Goal: Task Accomplishment & Management: Manage account settings

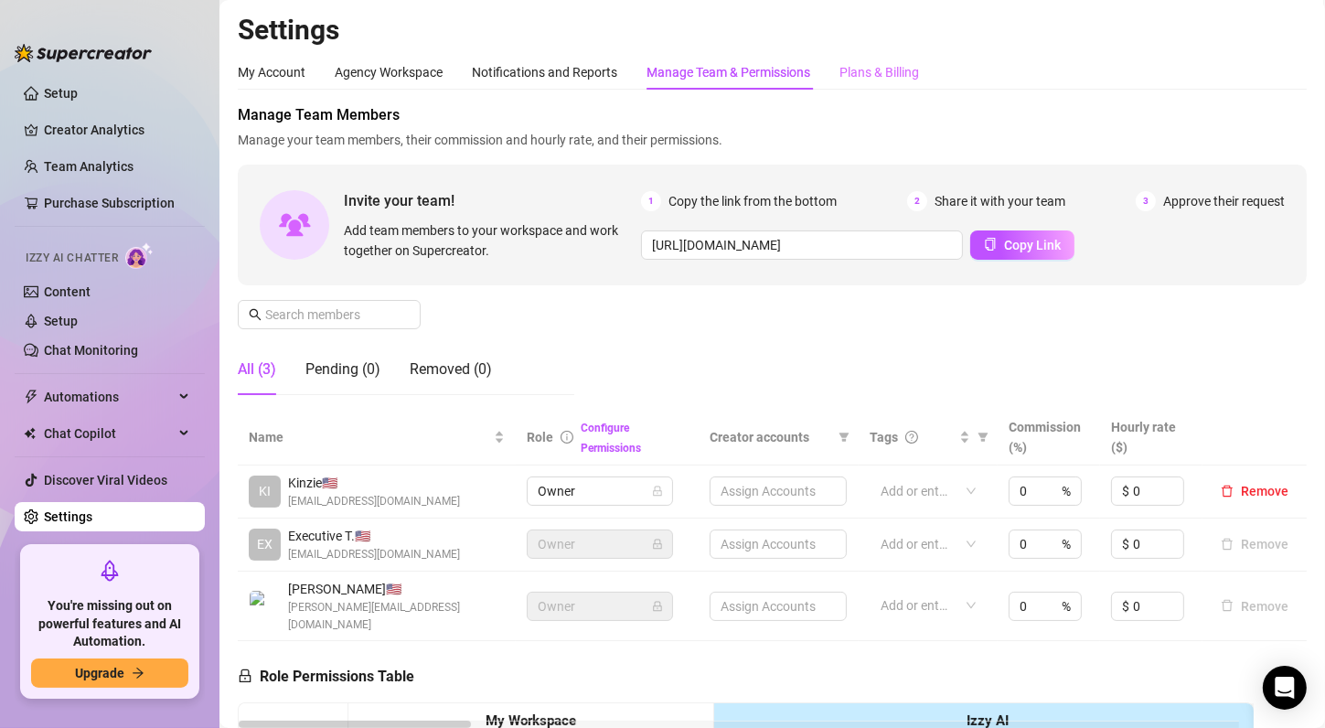
click at [852, 88] on div "Plans & Billing" at bounding box center [879, 72] width 80 height 35
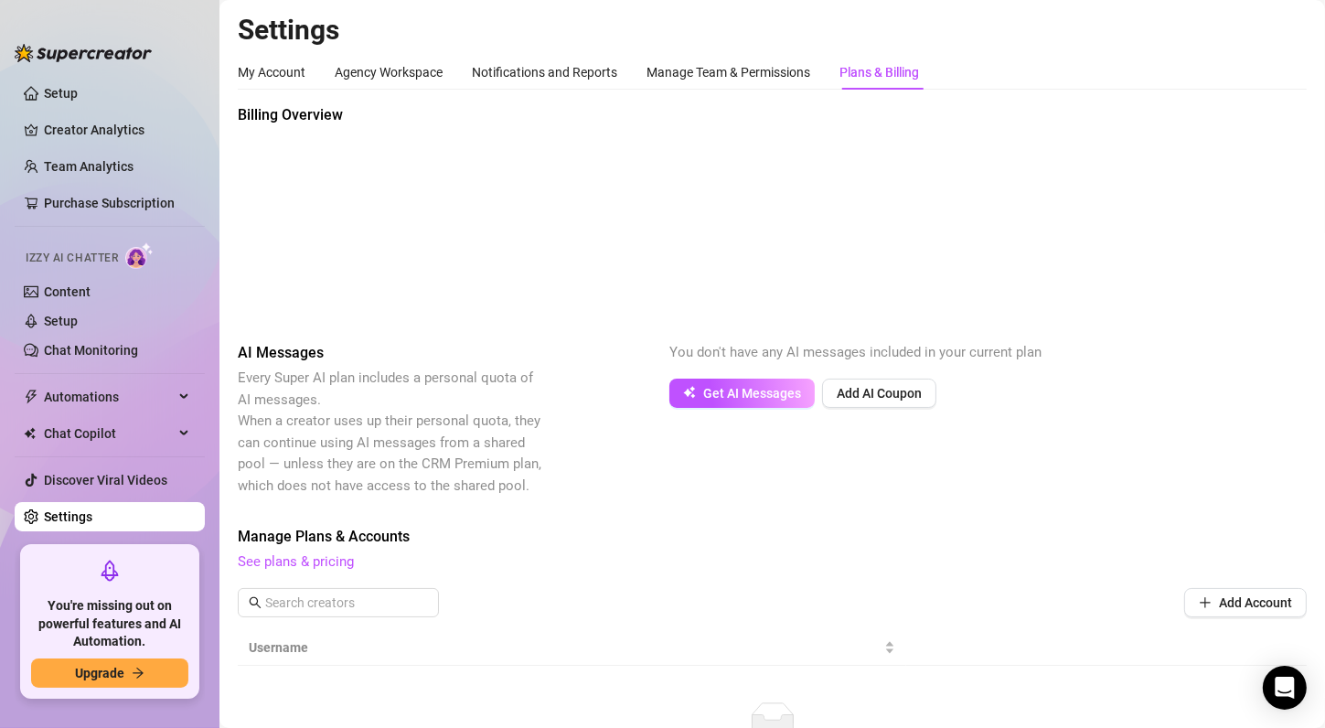
click at [301, 101] on div "My Account Agency Workspace Notifications and Reports Manage Team & Permissions…" at bounding box center [772, 429] width 1069 height 749
click at [275, 76] on div "My Account" at bounding box center [272, 72] width 68 height 20
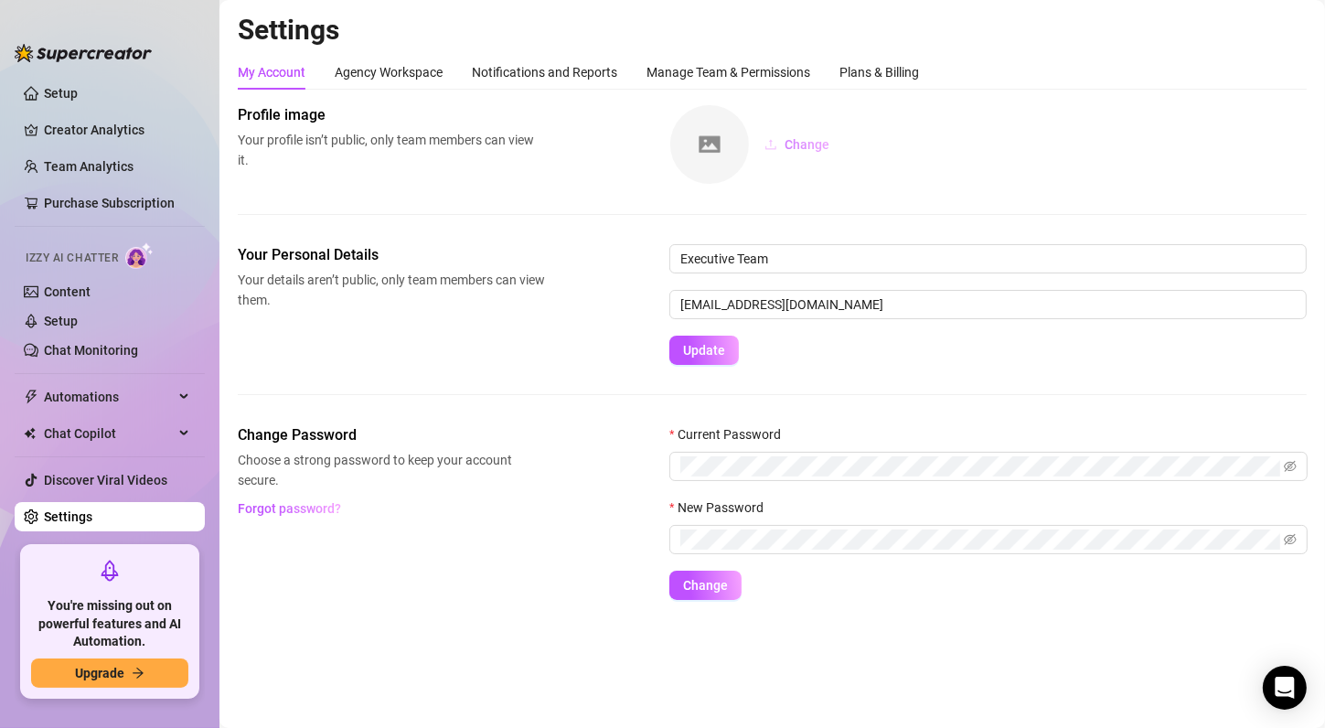
click at [816, 139] on span "Change" at bounding box center [807, 144] width 45 height 15
click at [803, 153] on button "Change" at bounding box center [797, 144] width 94 height 29
click at [358, 80] on div "Agency Workspace" at bounding box center [389, 72] width 108 height 20
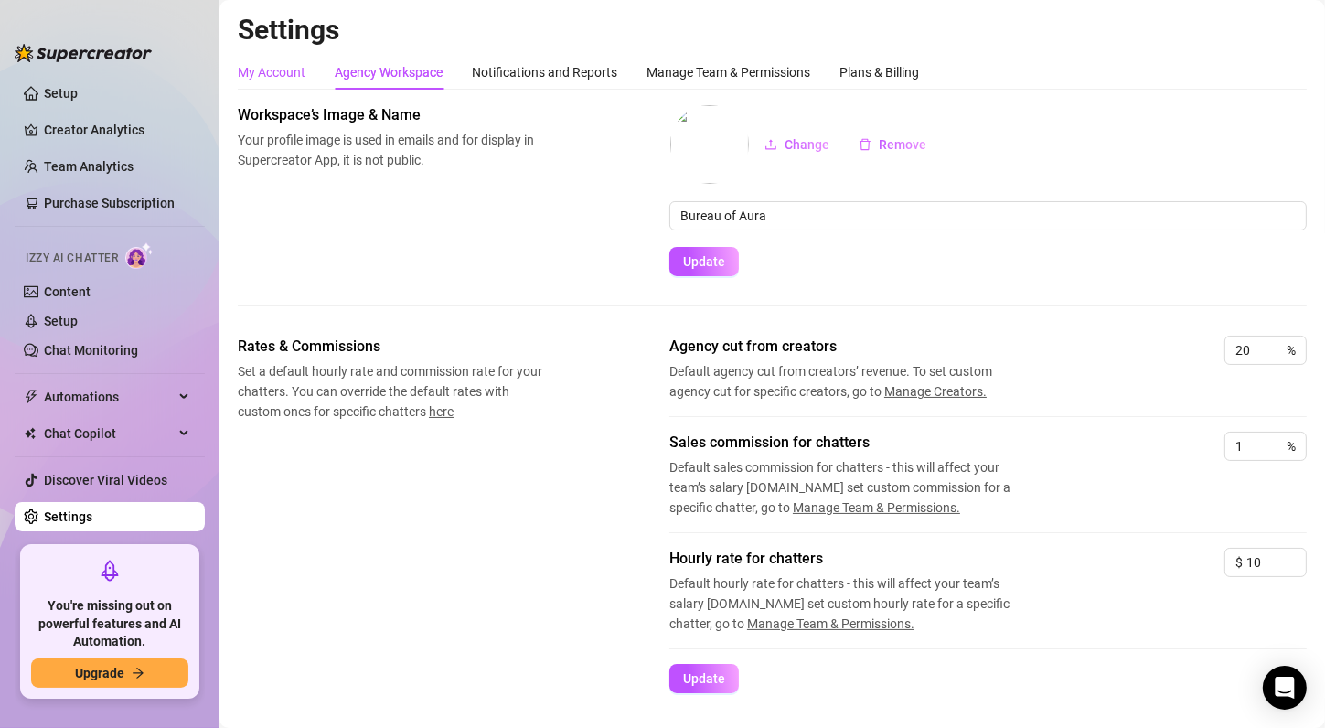
click at [261, 69] on div "My Account" at bounding box center [272, 72] width 68 height 20
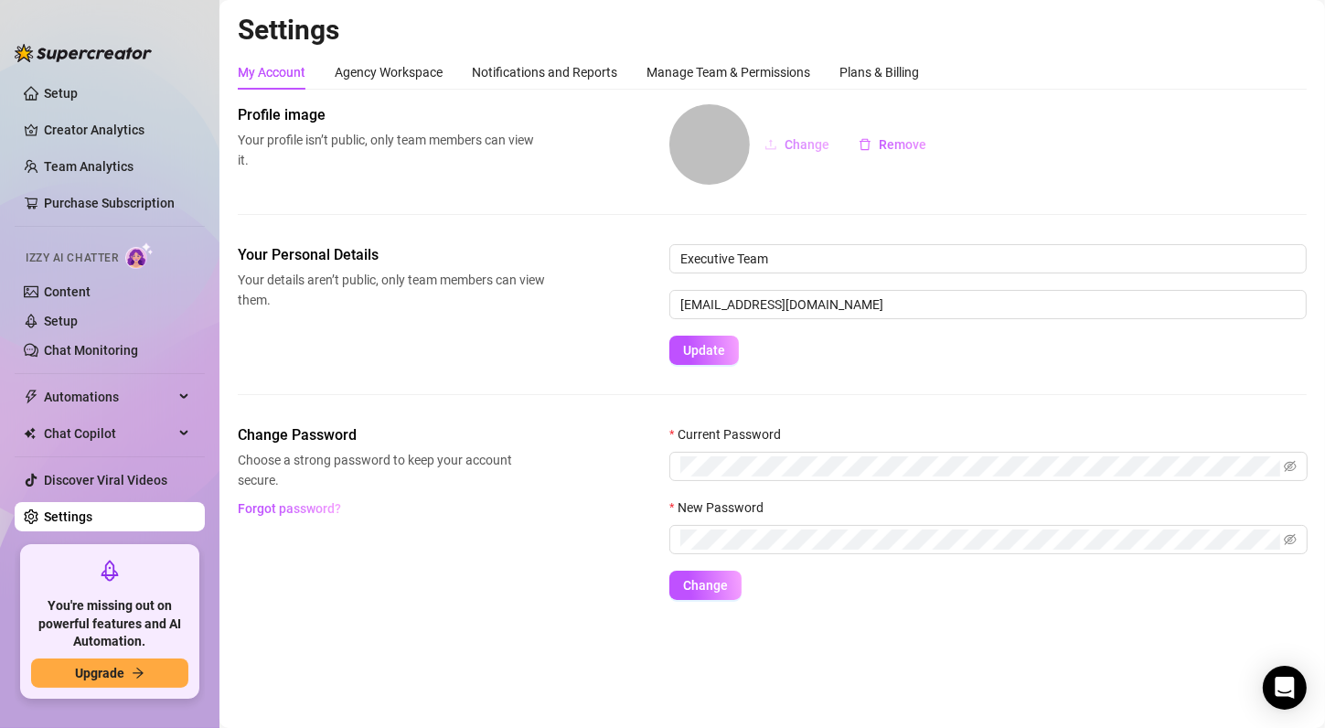
click at [810, 151] on span "Change" at bounding box center [807, 144] width 45 height 15
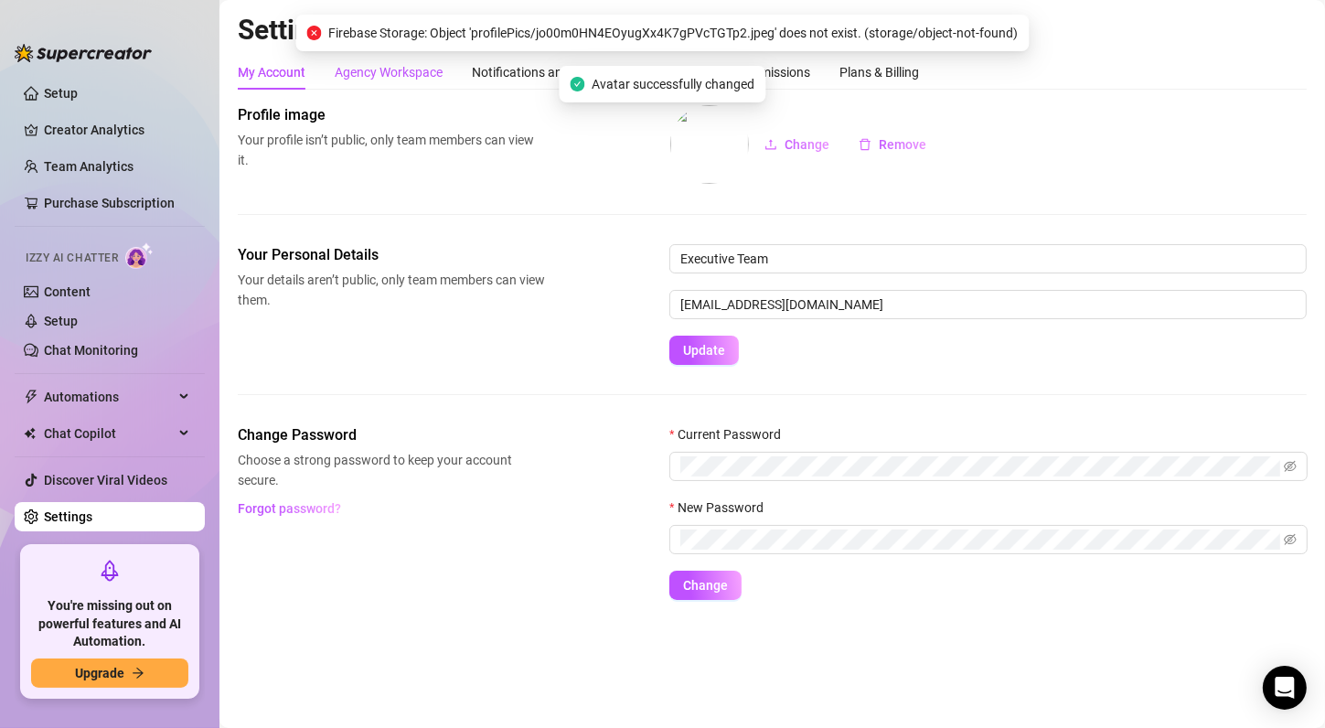
click at [381, 69] on div "Agency Workspace" at bounding box center [389, 72] width 108 height 20
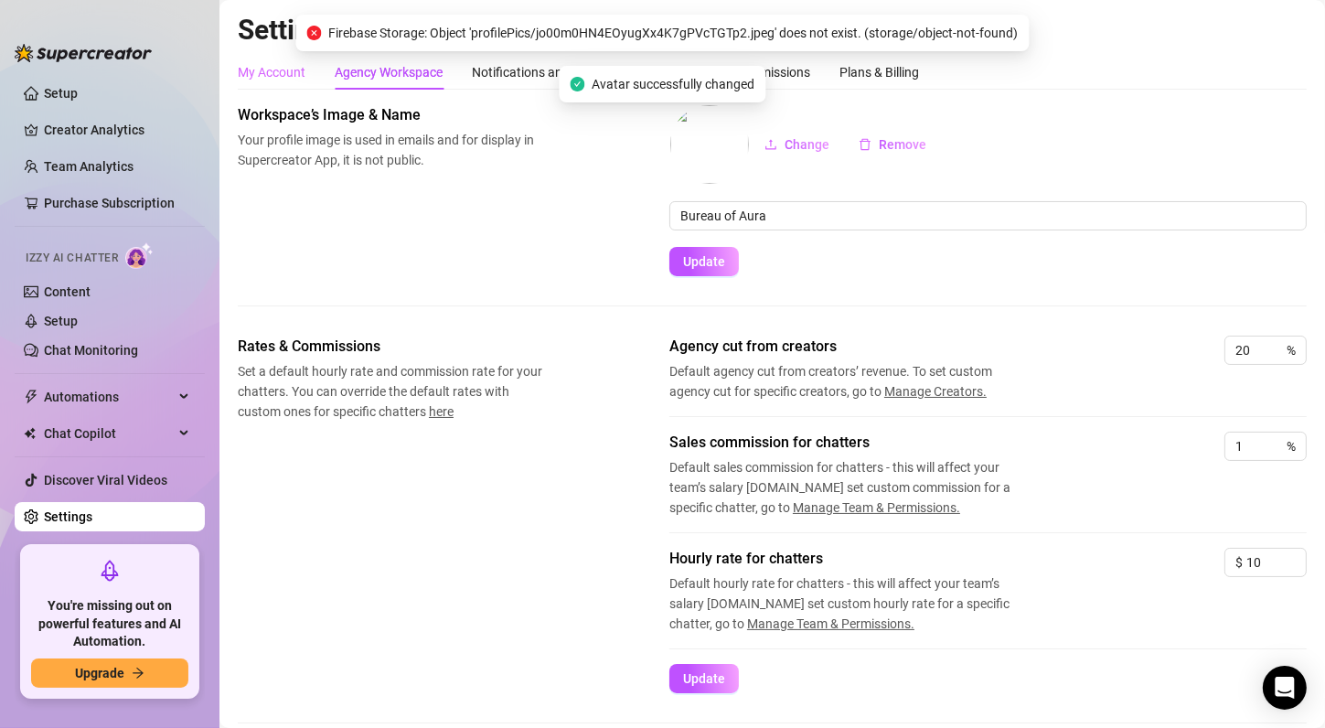
click at [265, 82] on div "My Account" at bounding box center [272, 72] width 68 height 35
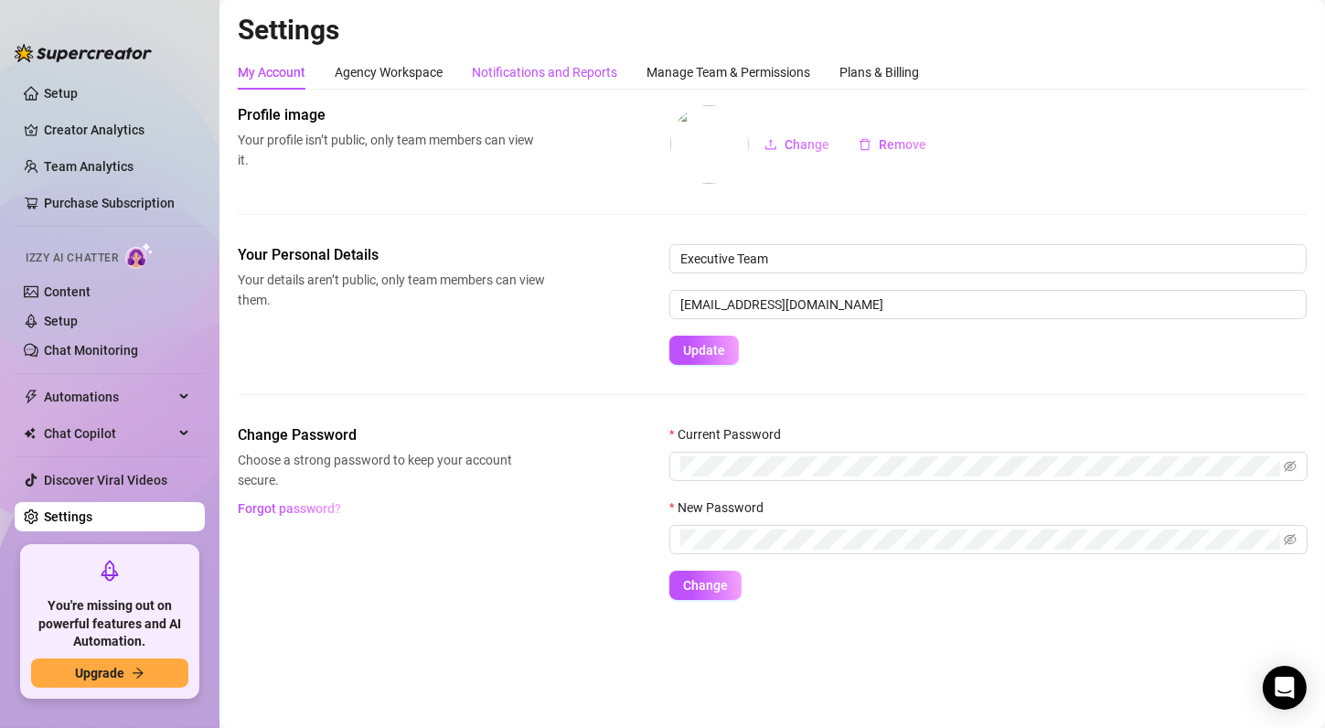
click at [514, 81] on div "Notifications and Reports" at bounding box center [544, 72] width 145 height 20
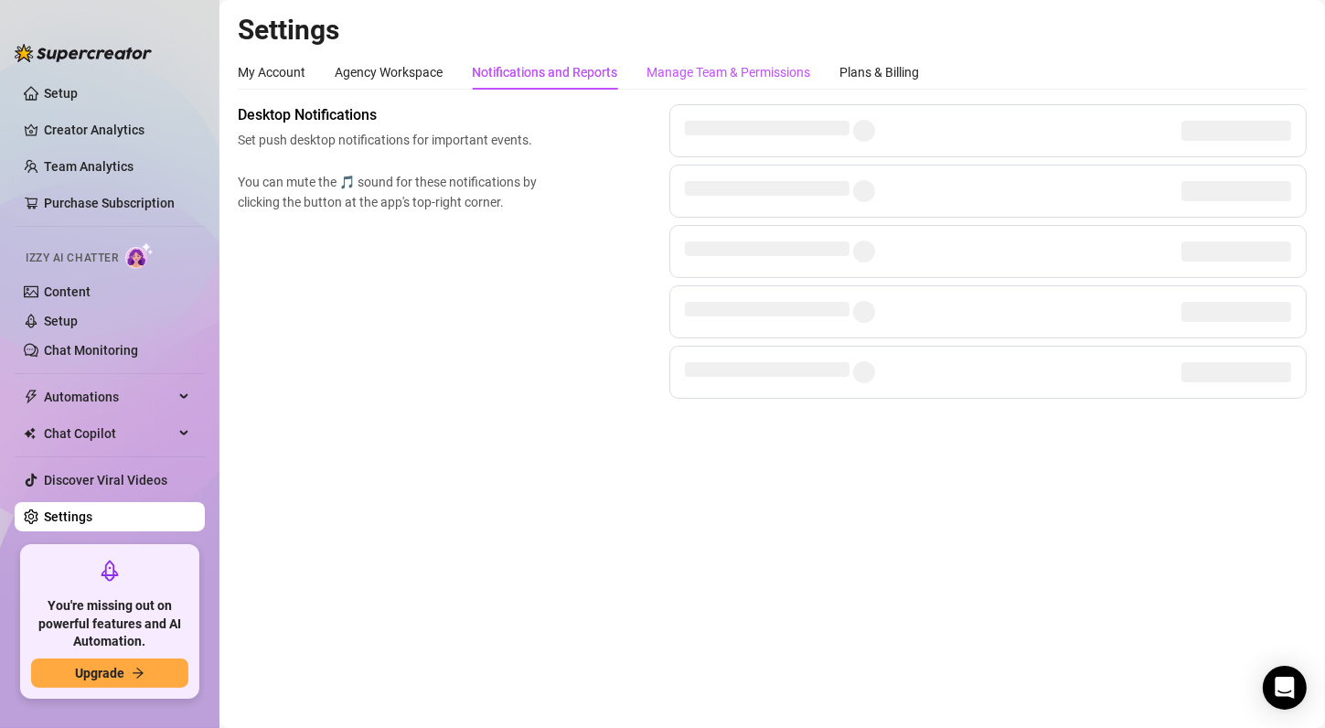
click at [689, 72] on div "Manage Team & Permissions" at bounding box center [728, 72] width 164 height 20
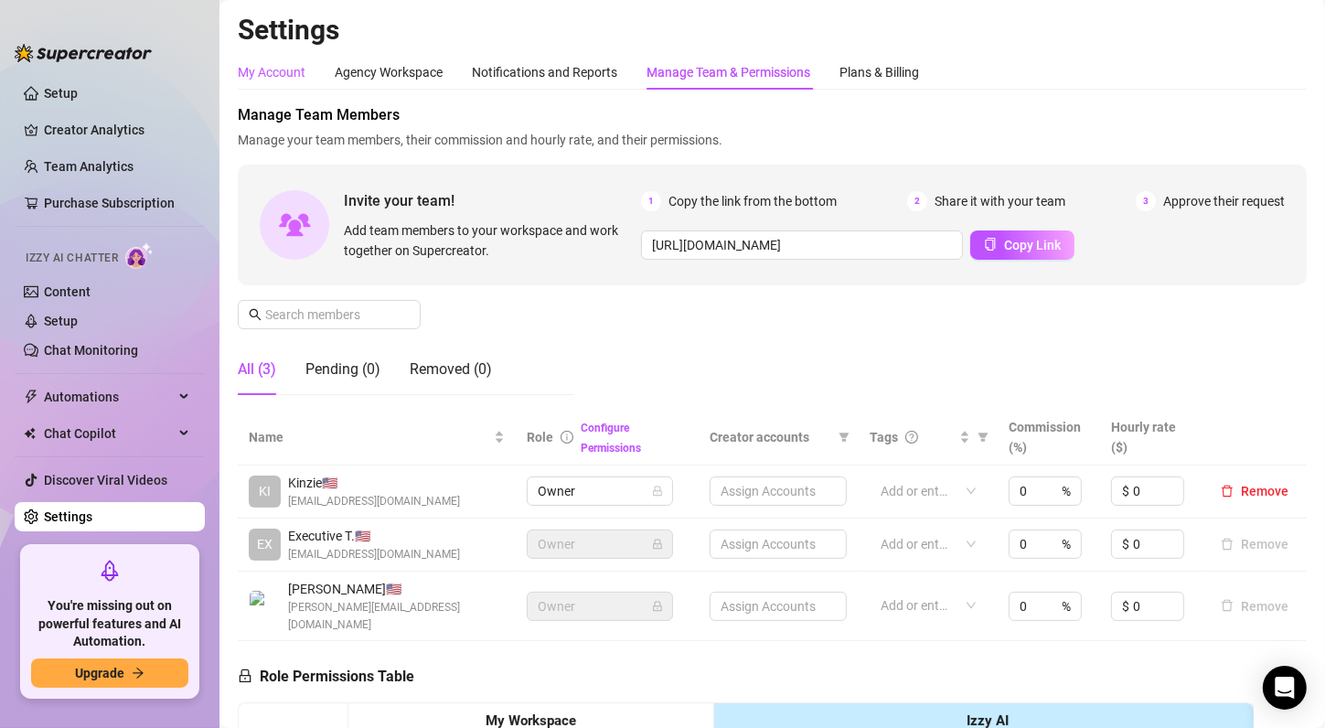
click at [301, 62] on div "My Account" at bounding box center [272, 72] width 68 height 20
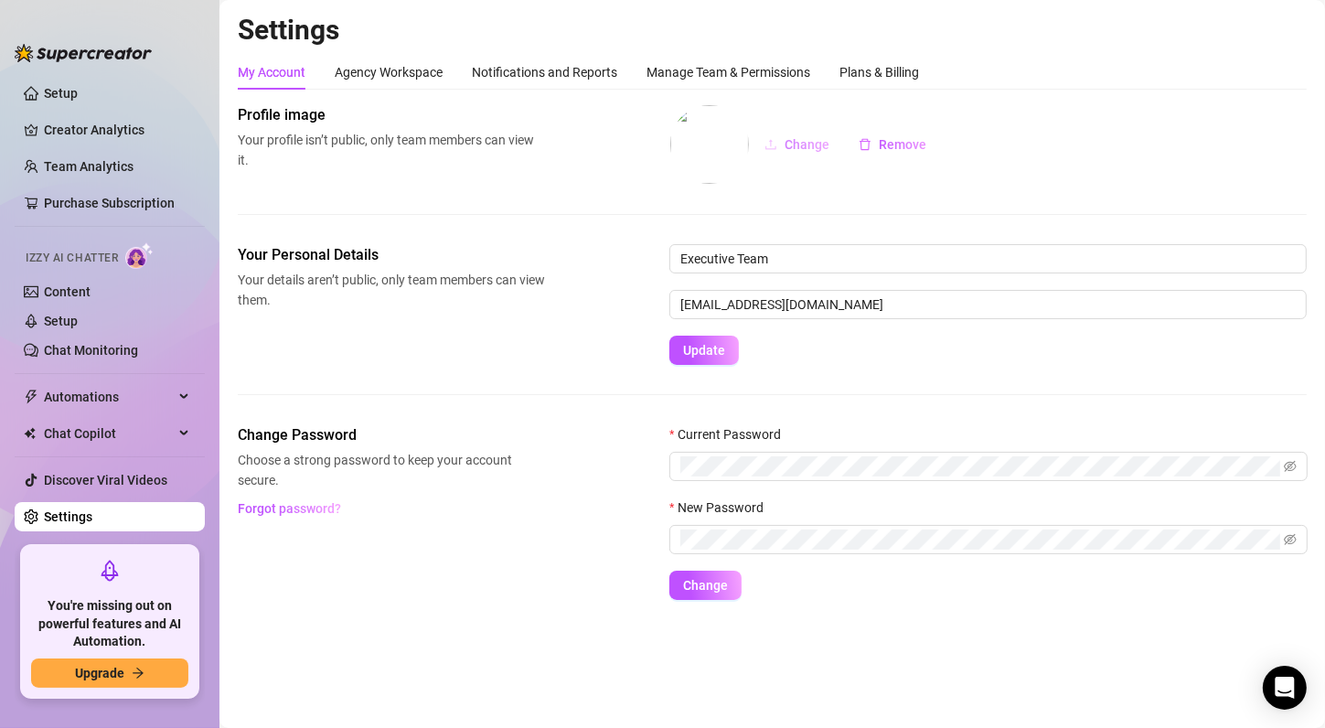
click at [773, 141] on icon "upload" at bounding box center [770, 144] width 13 height 13
